Goal: Task Accomplishment & Management: Use online tool/utility

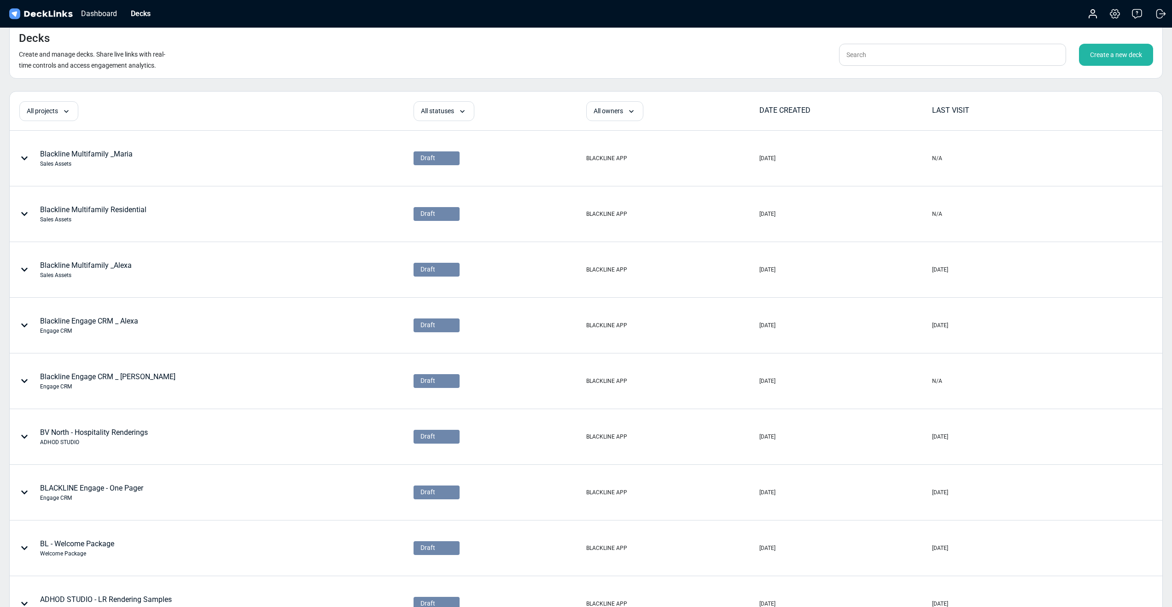
click at [1120, 53] on div "Create a new deck" at bounding box center [1116, 55] width 74 height 22
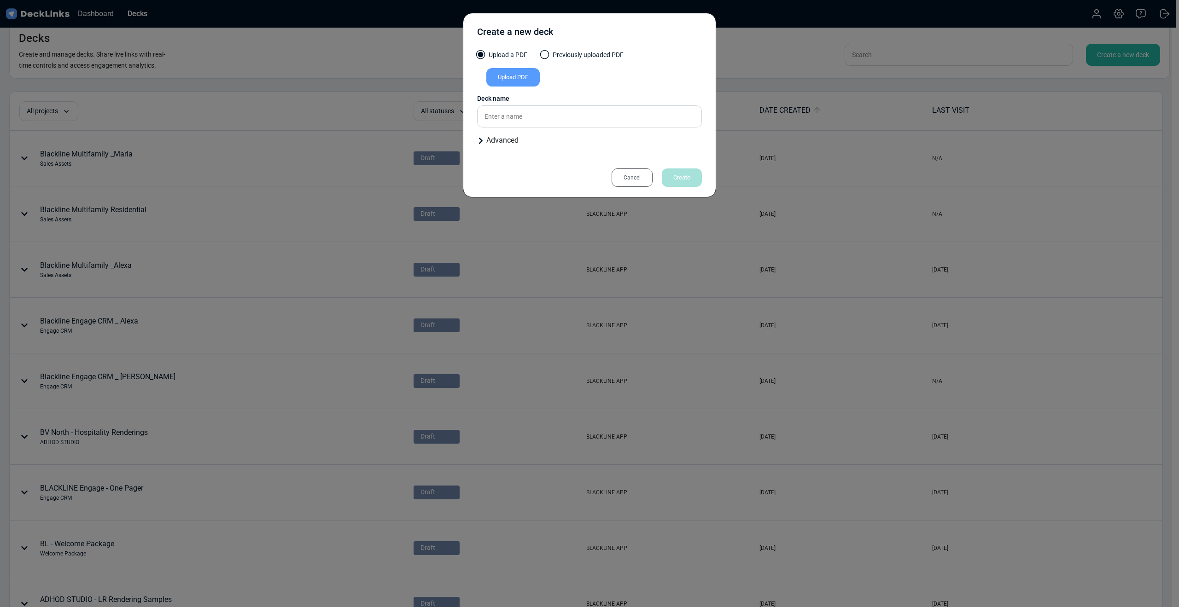
click at [519, 87] on div "Upload PDF" at bounding box center [589, 79] width 225 height 22
click at [520, 79] on div "Upload PDF" at bounding box center [512, 77] width 53 height 18
click at [0, 0] on input "Upload PDF" at bounding box center [0, 0] width 0 height 0
click at [533, 120] on input "text" at bounding box center [589, 113] width 225 height 22
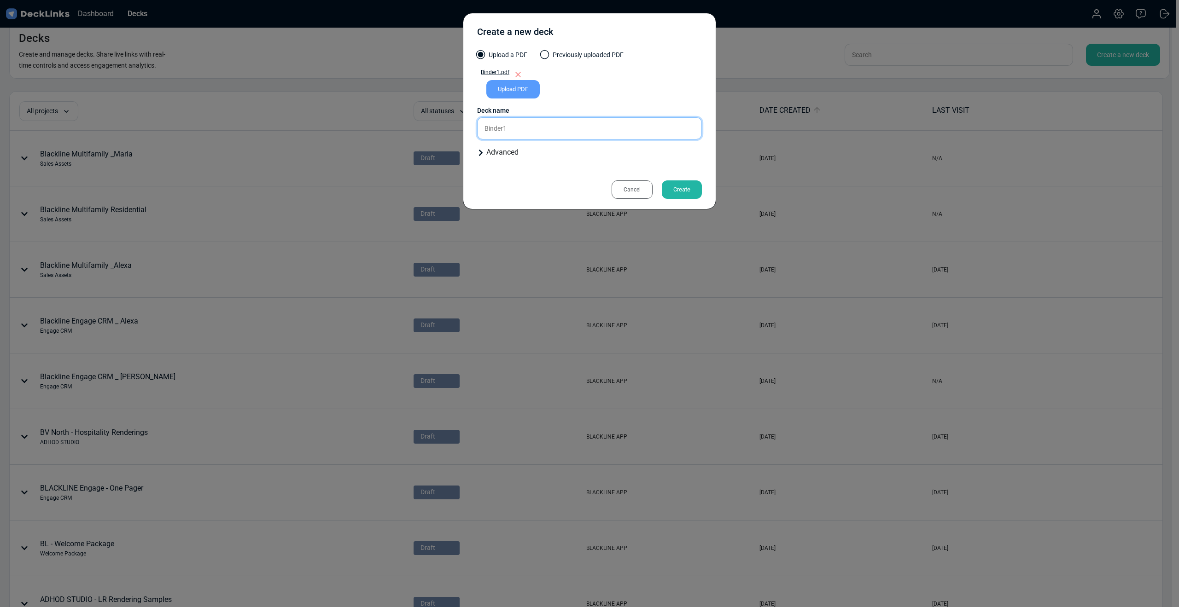
click at [543, 128] on input "Binder1" at bounding box center [589, 128] width 225 height 22
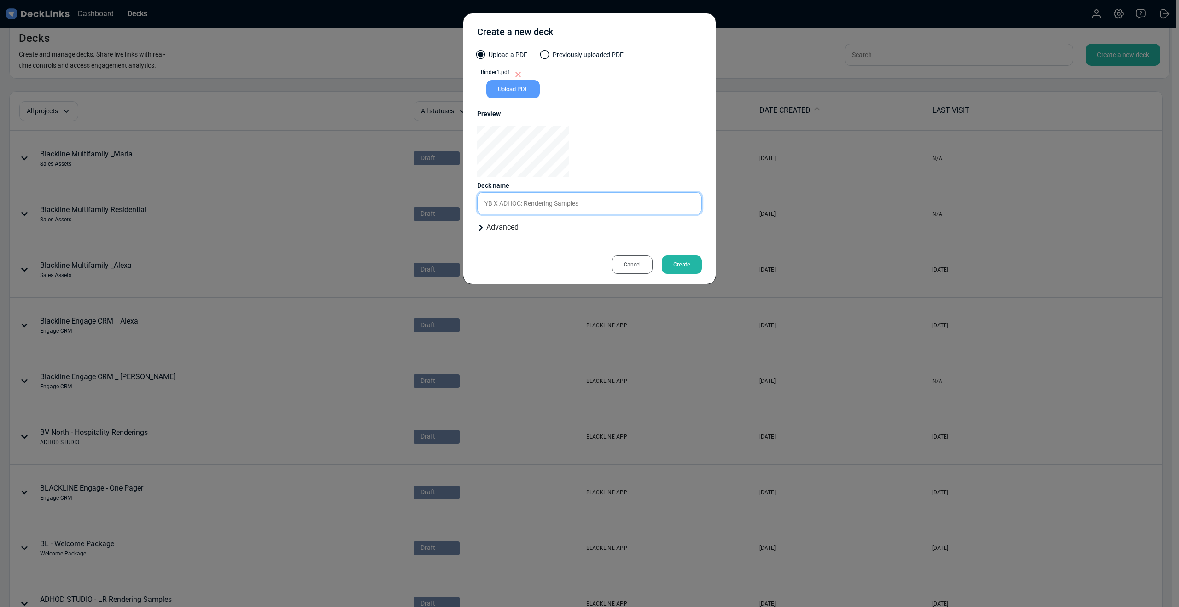
type input "YB X ADHOC: Rendering Samples"
click at [502, 228] on div "Advanced" at bounding box center [589, 227] width 225 height 11
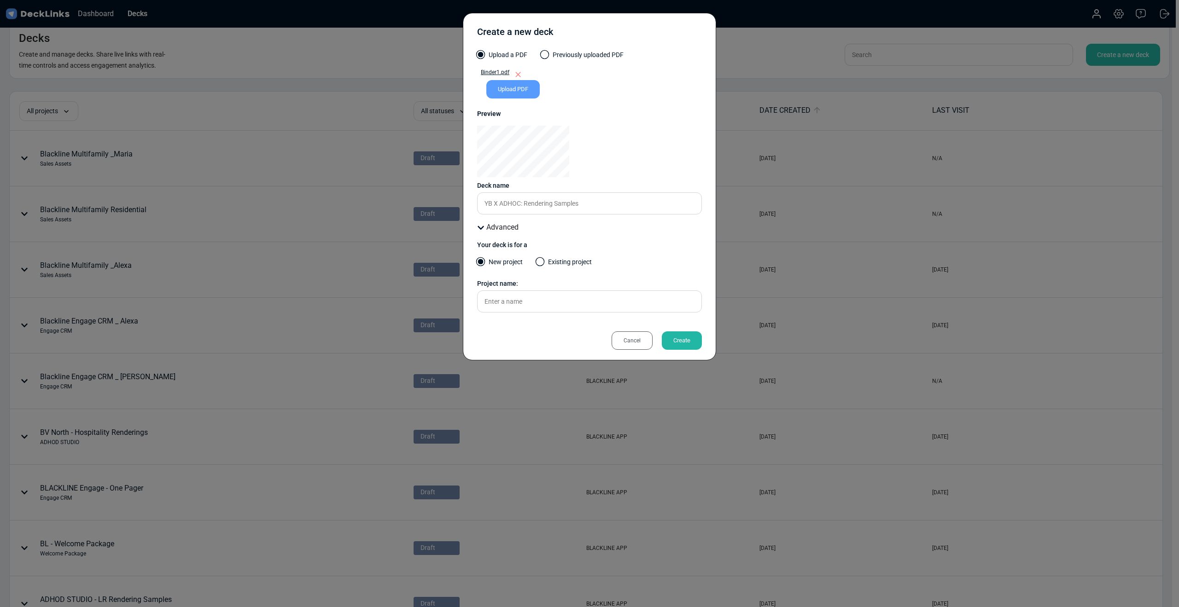
click at [674, 337] on div "Create" at bounding box center [682, 340] width 40 height 18
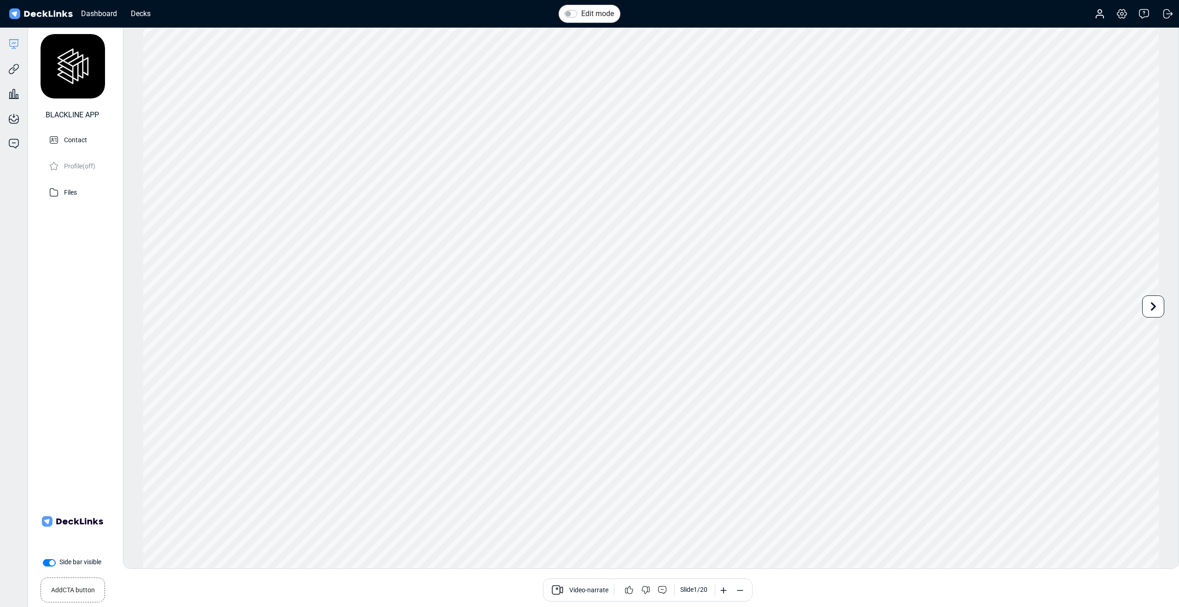
click at [59, 562] on label "Side bar visible" at bounding box center [80, 563] width 42 height 10
click at [47, 562] on input "Side bar visible" at bounding box center [46, 562] width 7 height 9
checkbox input "false"
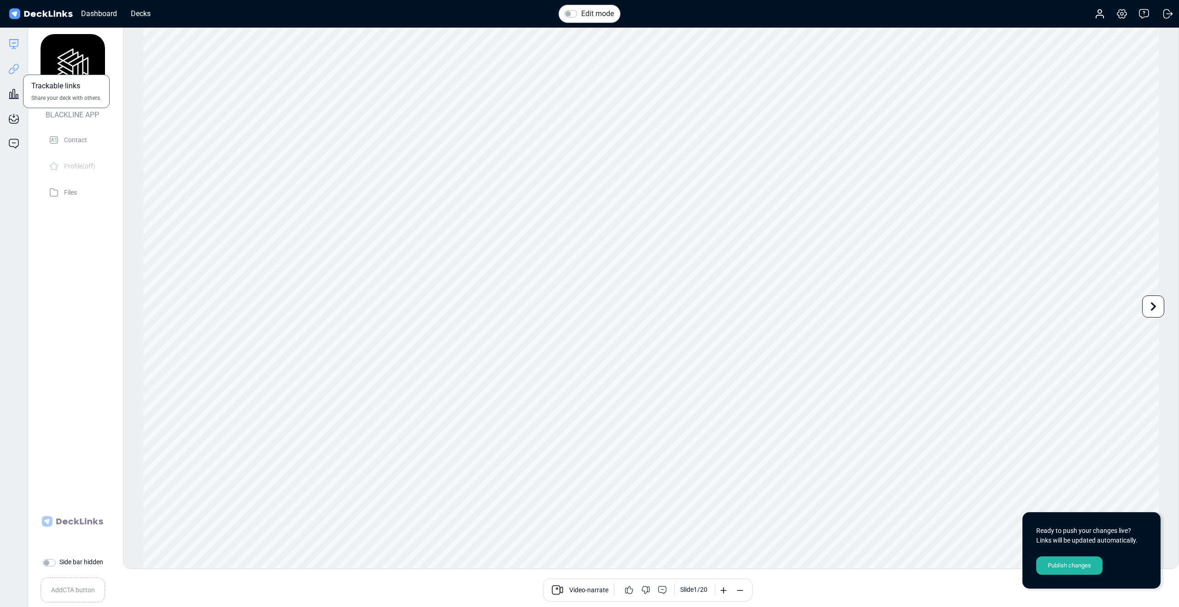
click at [16, 66] on icon at bounding box center [13, 69] width 11 height 11
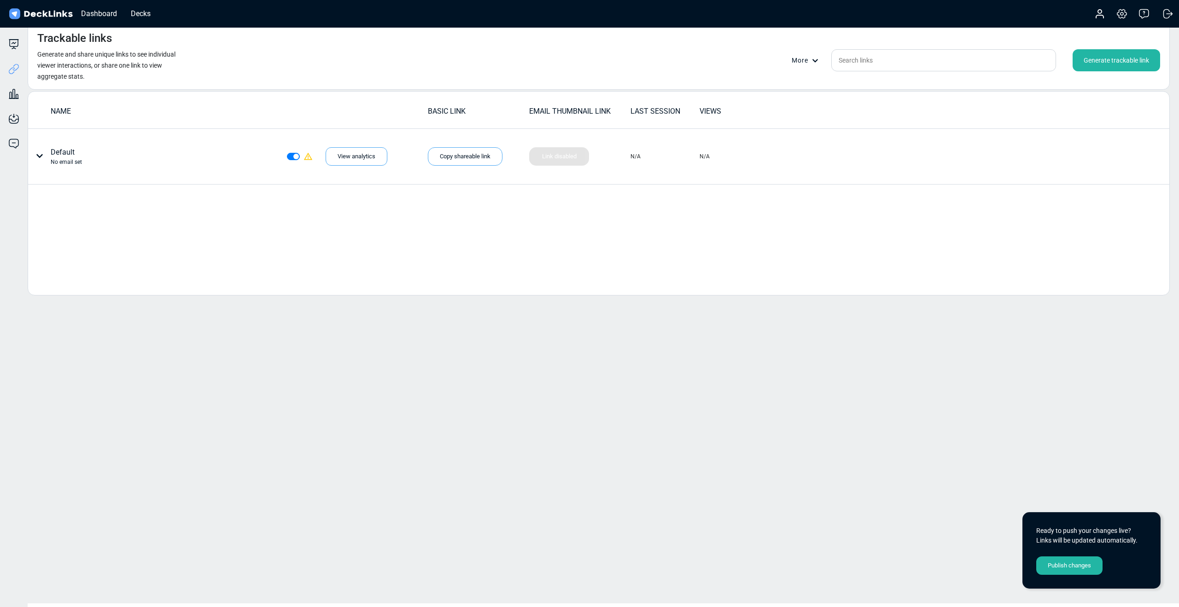
click at [1058, 568] on div "Publish changes" at bounding box center [1069, 566] width 66 height 18
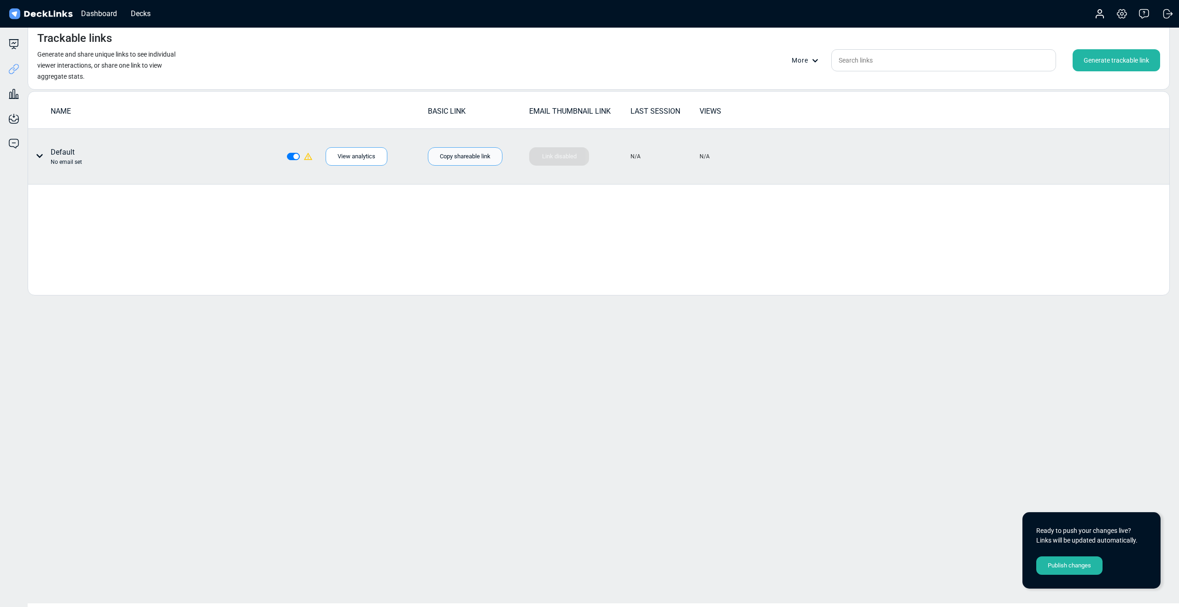
click at [471, 159] on div "Copy shareable link" at bounding box center [465, 156] width 75 height 18
